Goal: Task Accomplishment & Management: Use online tool/utility

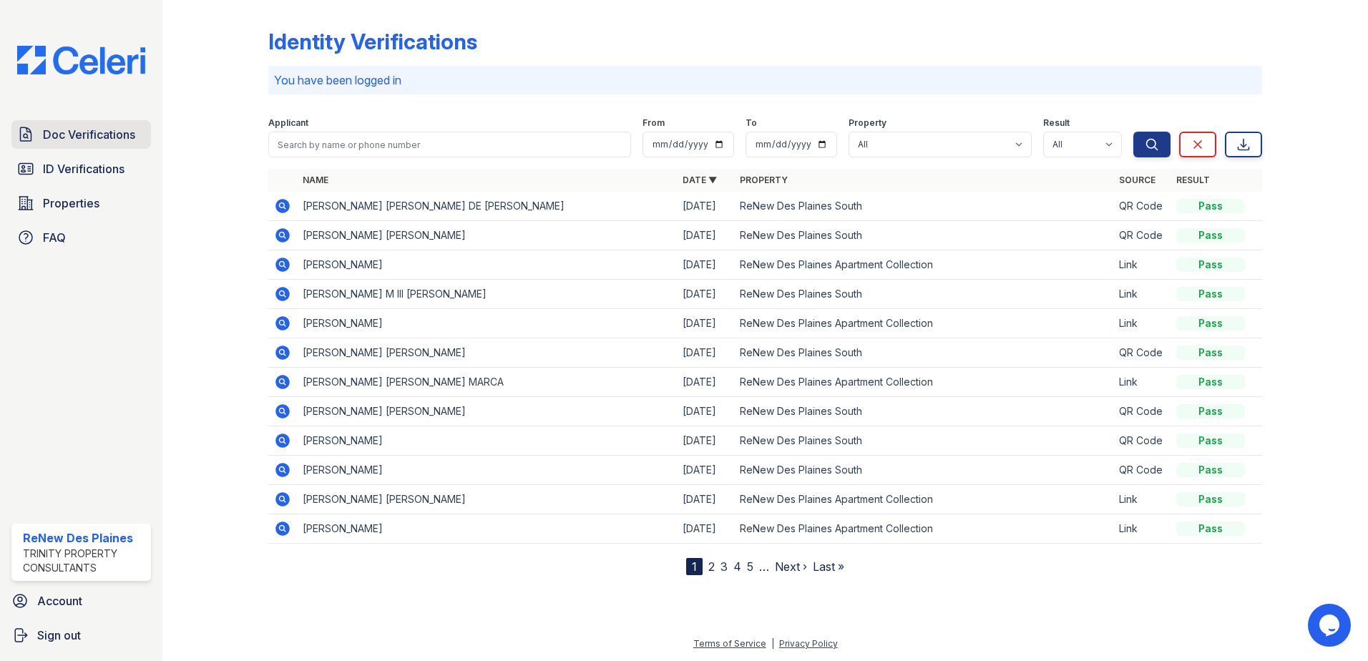
click at [49, 143] on span "Doc Verifications" at bounding box center [89, 134] width 92 height 17
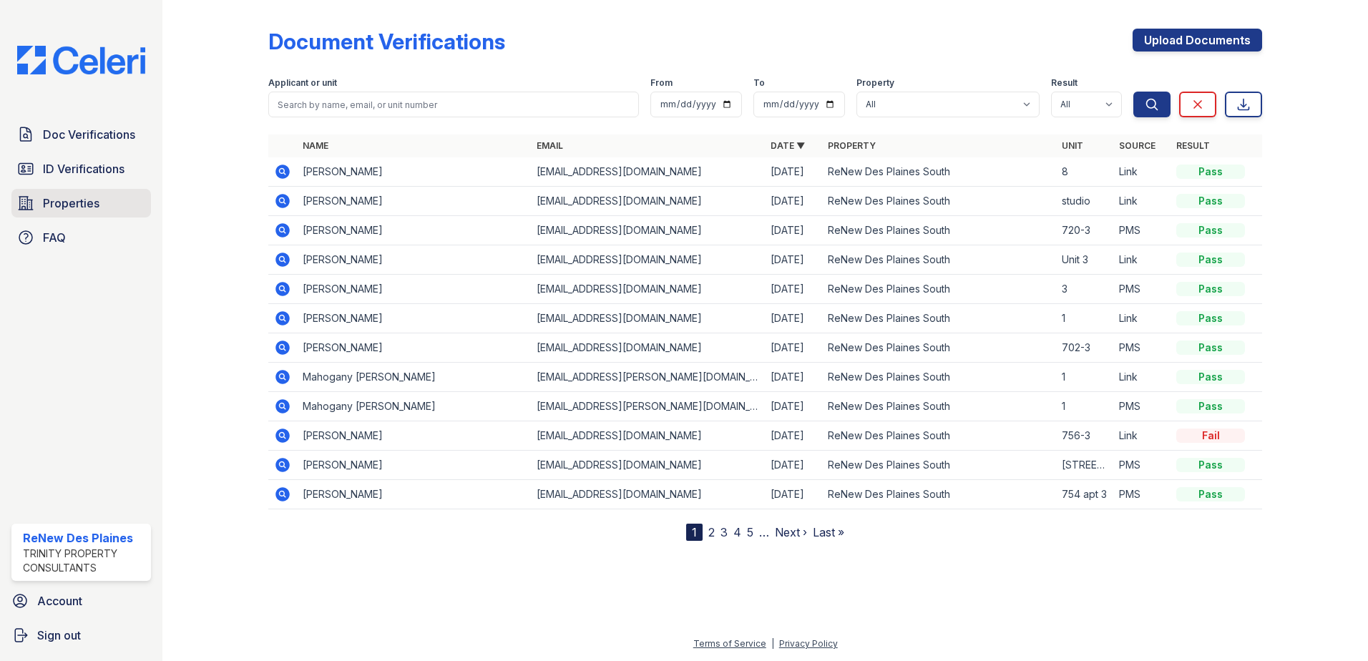
click at [57, 204] on span "Properties" at bounding box center [71, 203] width 57 height 17
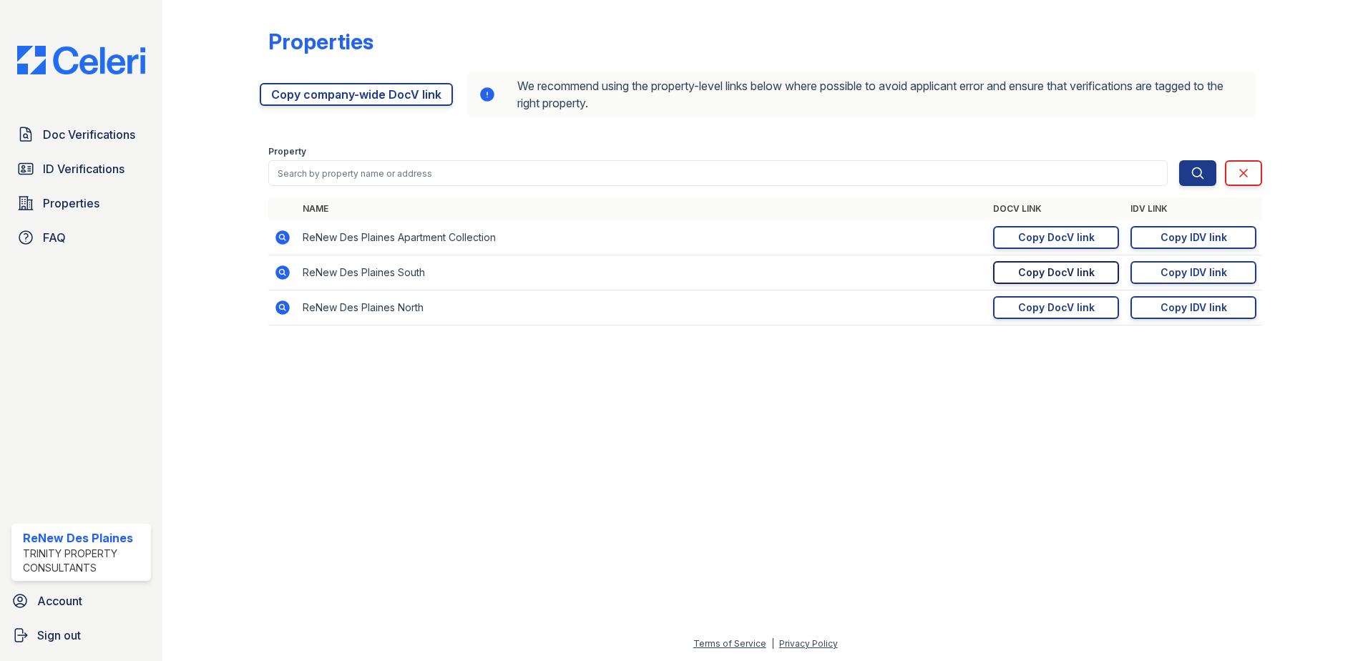
click at [1019, 274] on div "Copy DocV link" at bounding box center [1056, 272] width 77 height 14
click at [68, 170] on span "ID Verifications" at bounding box center [84, 168] width 82 height 17
